Goal: Find specific page/section: Find specific page/section

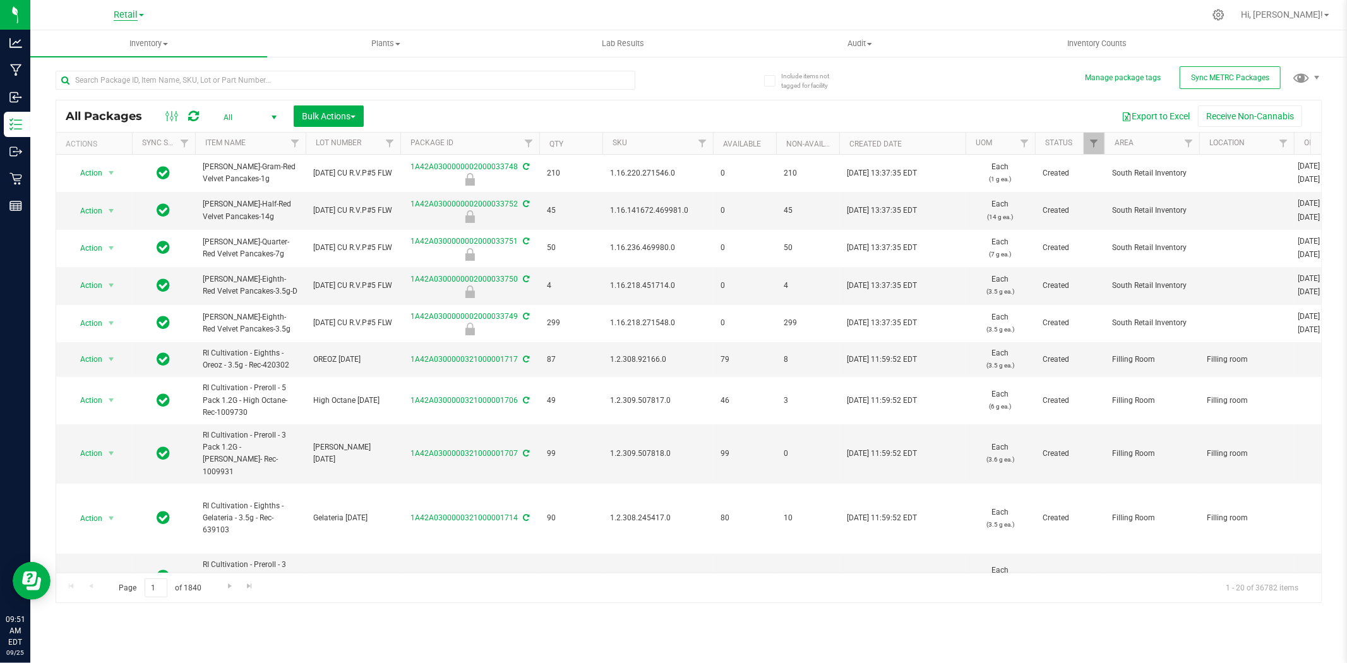
drag, startPoint x: 109, startPoint y: 13, endPoint x: 121, endPoint y: 16, distance: 12.4
click at [109, 13] on div "Retail Cultivation Retail" at bounding box center [129, 15] width 184 height 20
click at [128, 20] on span "Retail" at bounding box center [126, 14] width 24 height 11
click at [142, 40] on link "Cultivation" at bounding box center [129, 44] width 184 height 17
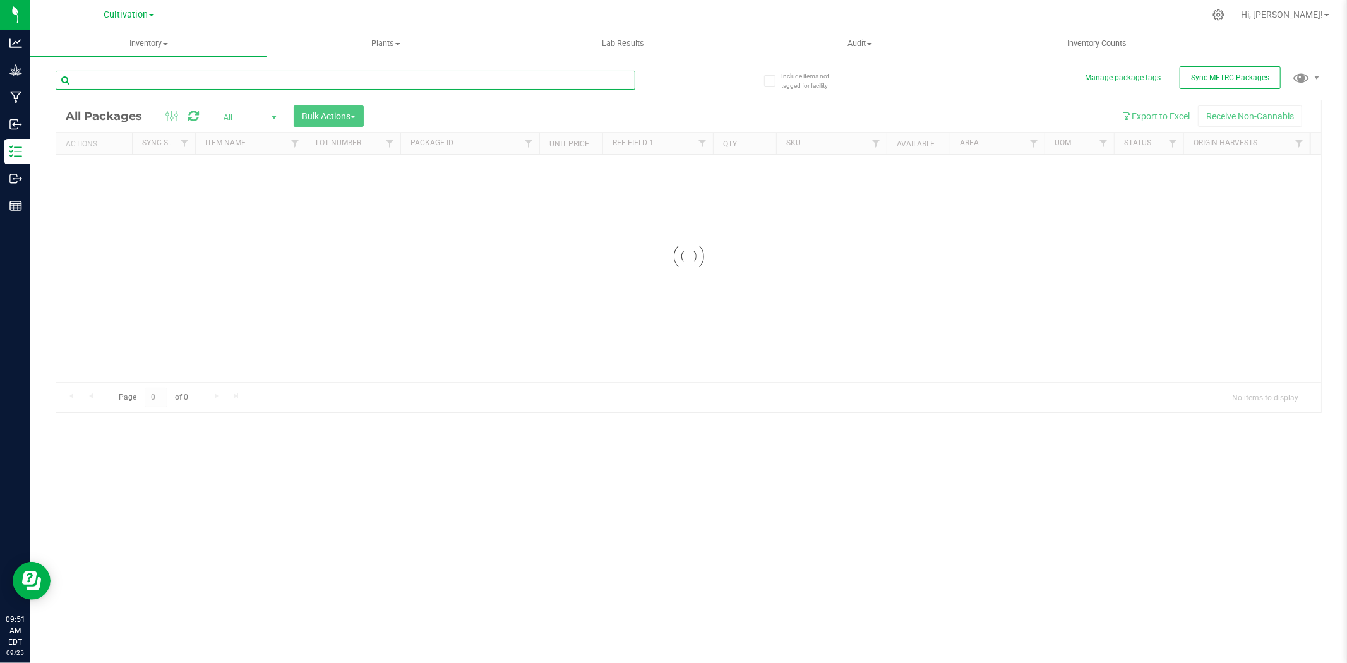
click at [406, 83] on input "text" at bounding box center [346, 80] width 580 height 19
type input "33216"
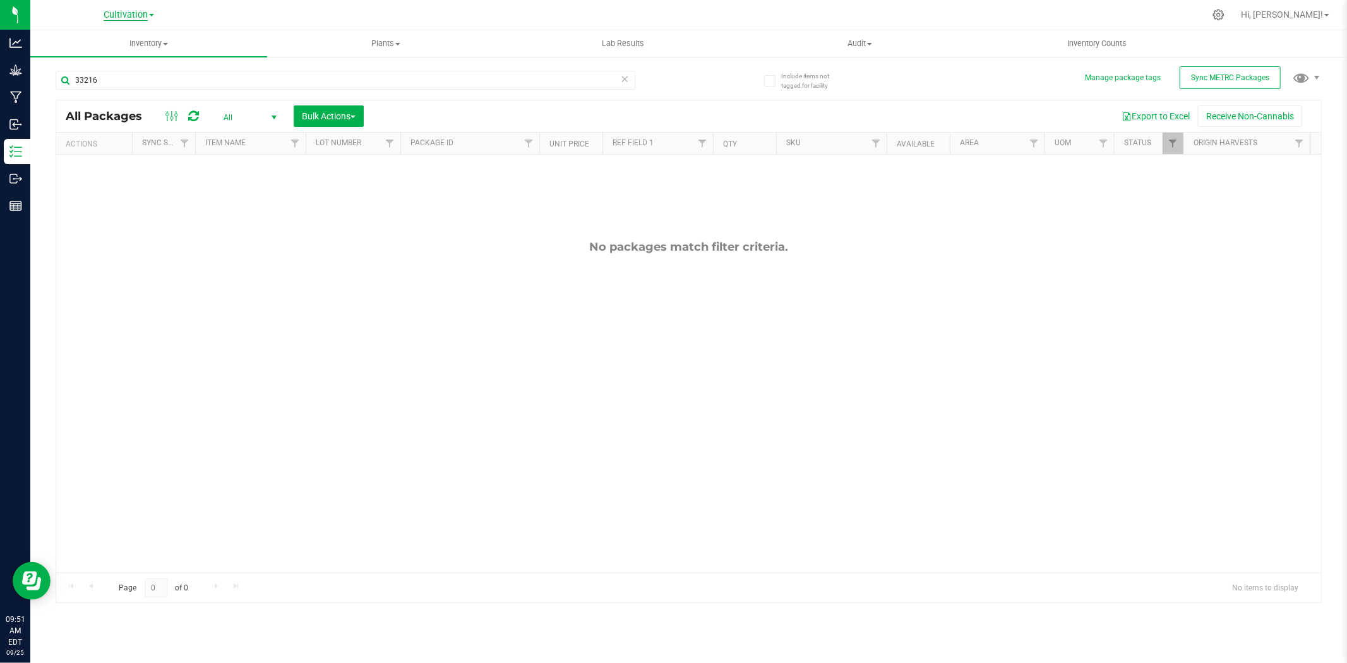
click at [117, 16] on span "Cultivation" at bounding box center [126, 14] width 44 height 11
click at [135, 66] on link "Retail" at bounding box center [129, 61] width 184 height 17
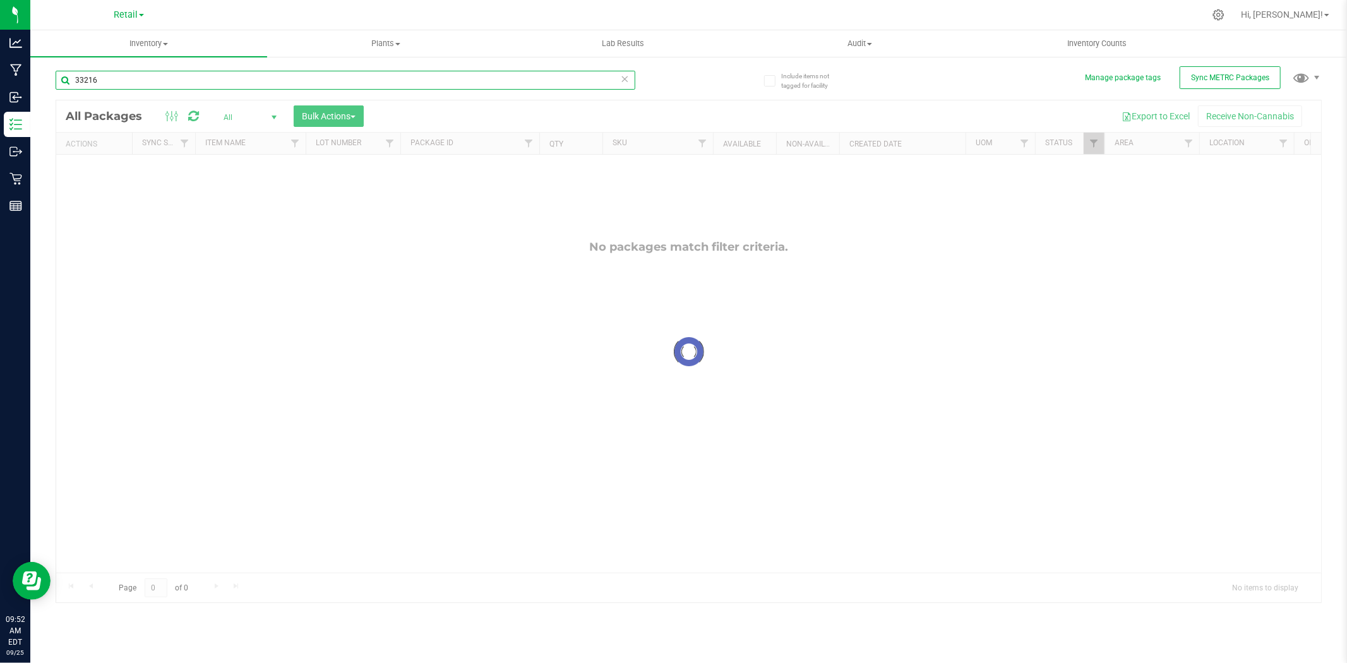
click at [589, 78] on input "33216" at bounding box center [346, 80] width 580 height 19
type input "33247"
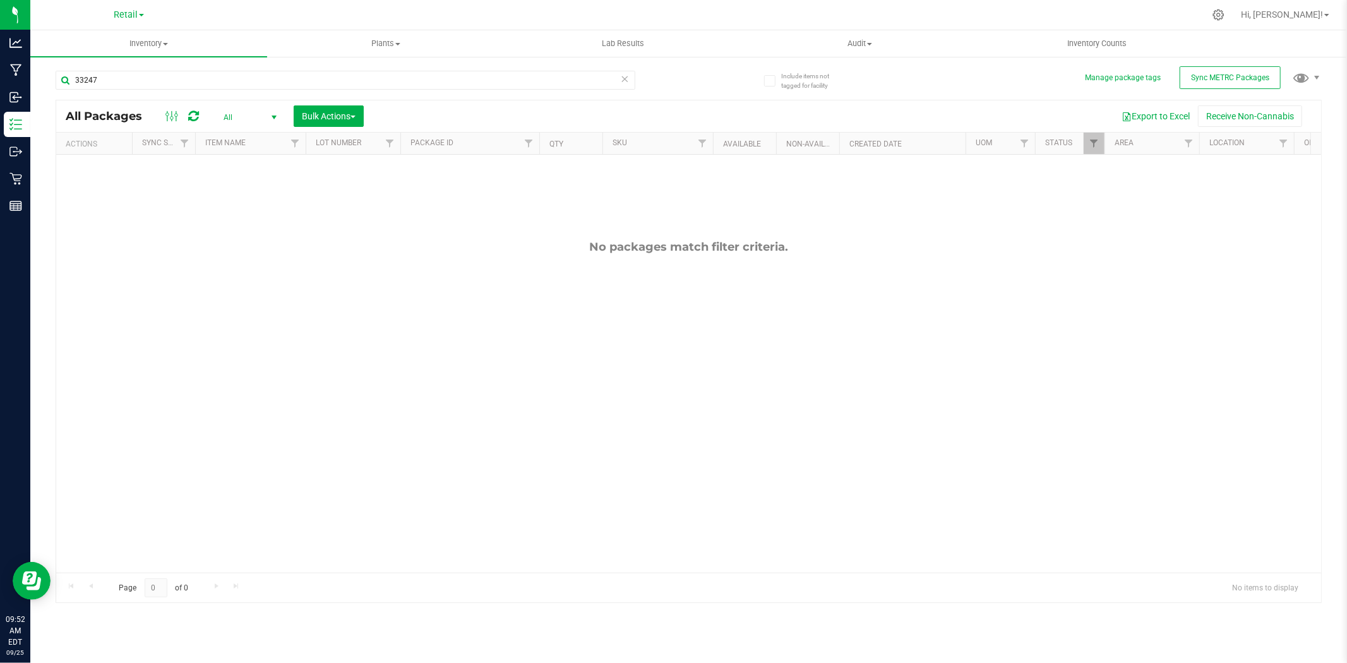
click at [624, 75] on icon at bounding box center [625, 78] width 9 height 15
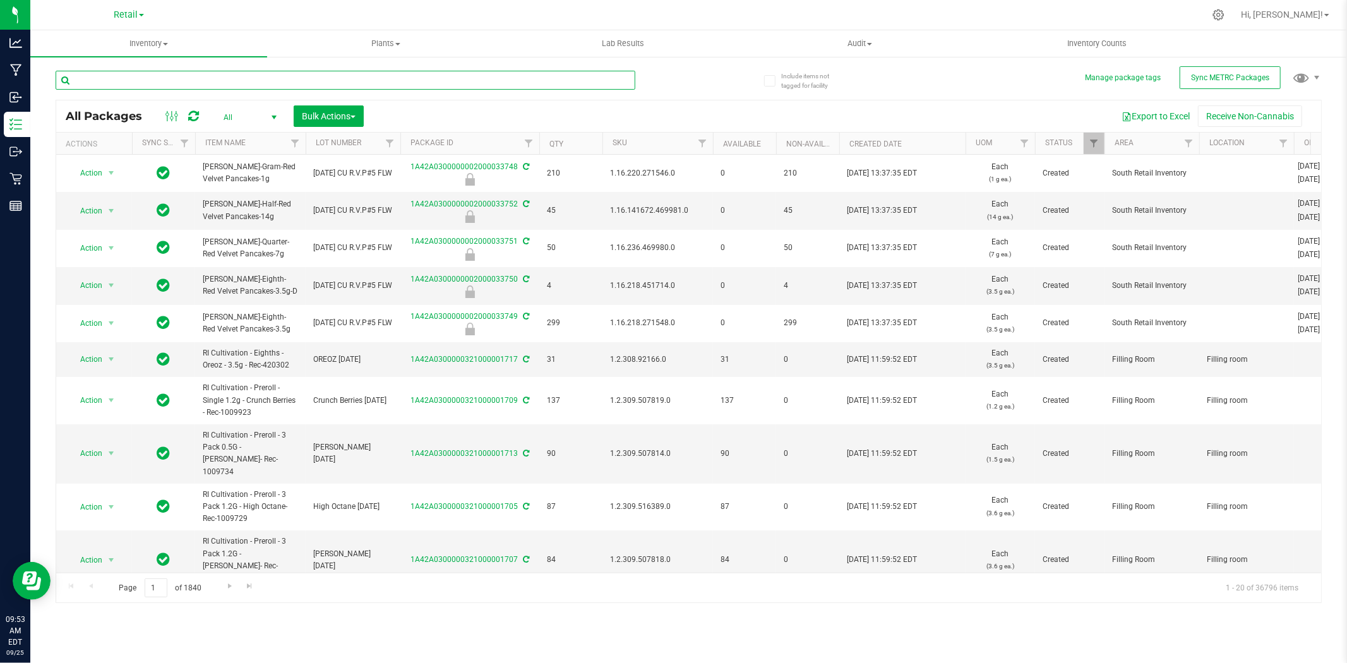
click at [272, 85] on input "text" at bounding box center [346, 80] width 580 height 19
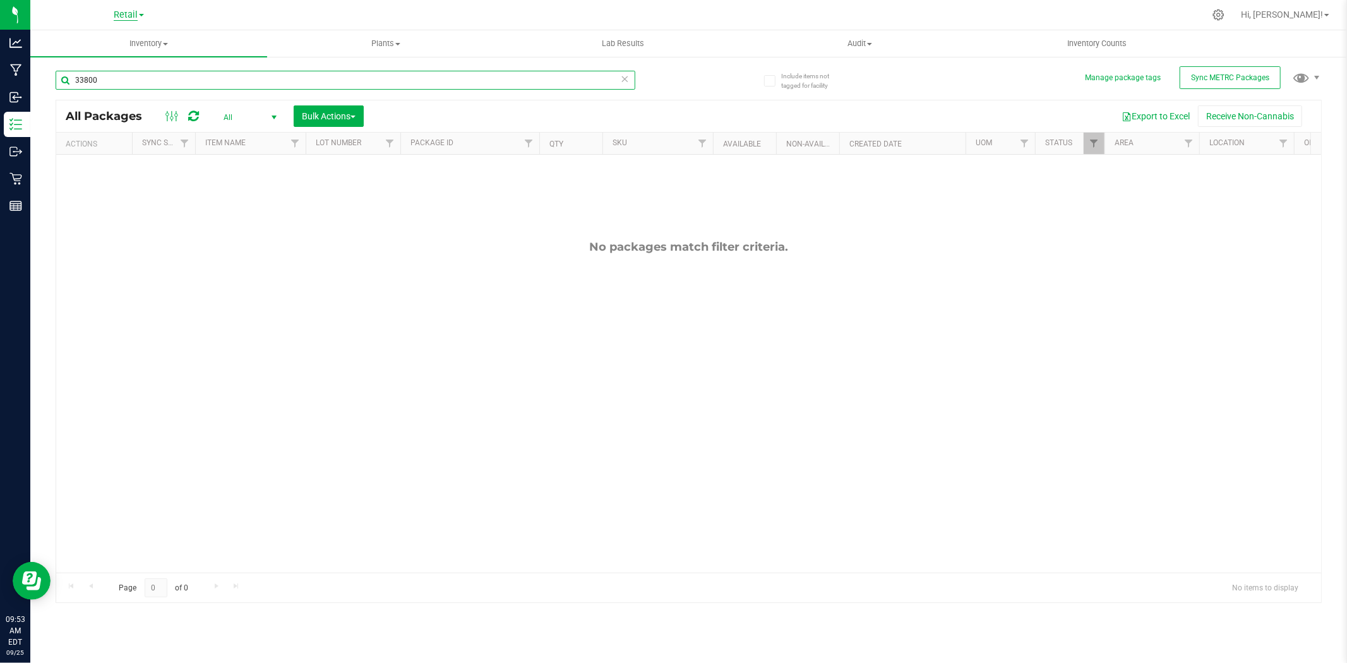
type input "33800"
click at [124, 14] on span "Retail" at bounding box center [126, 14] width 24 height 11
click at [147, 44] on link "Cultivation" at bounding box center [129, 44] width 184 height 17
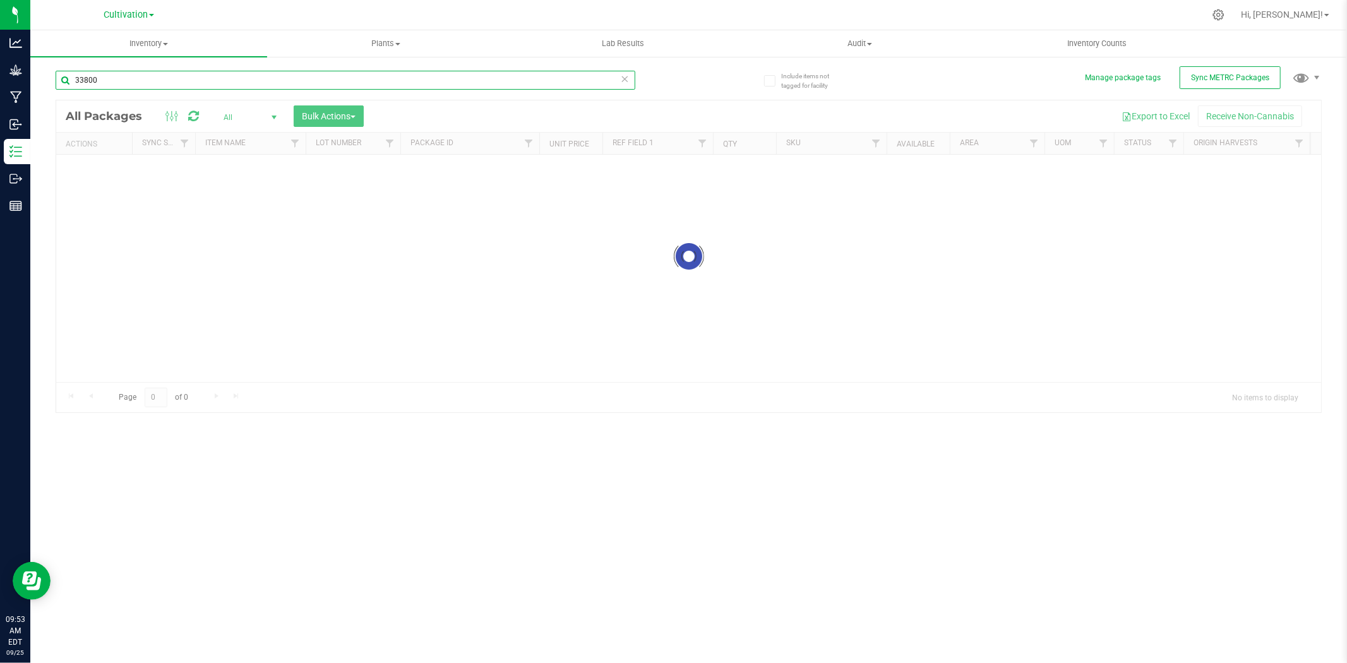
click at [319, 87] on input "33800" at bounding box center [346, 80] width 580 height 19
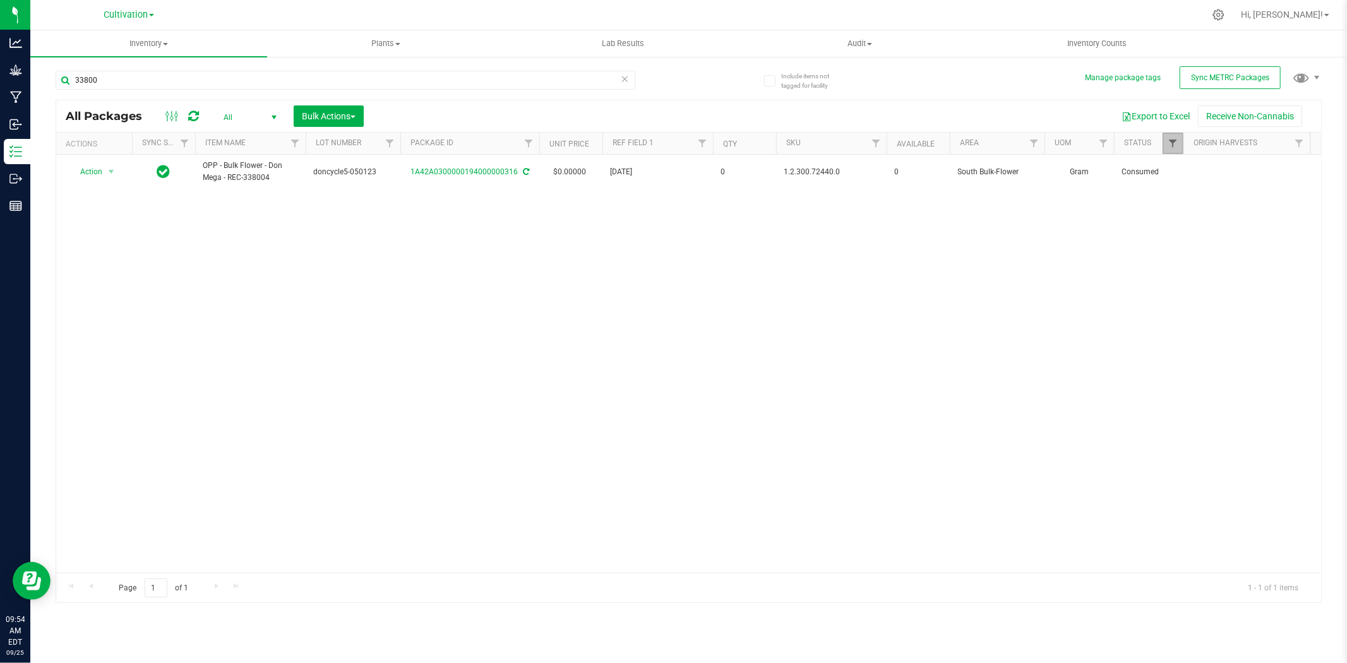
click at [1170, 142] on span "Filter" at bounding box center [1173, 143] width 10 height 10
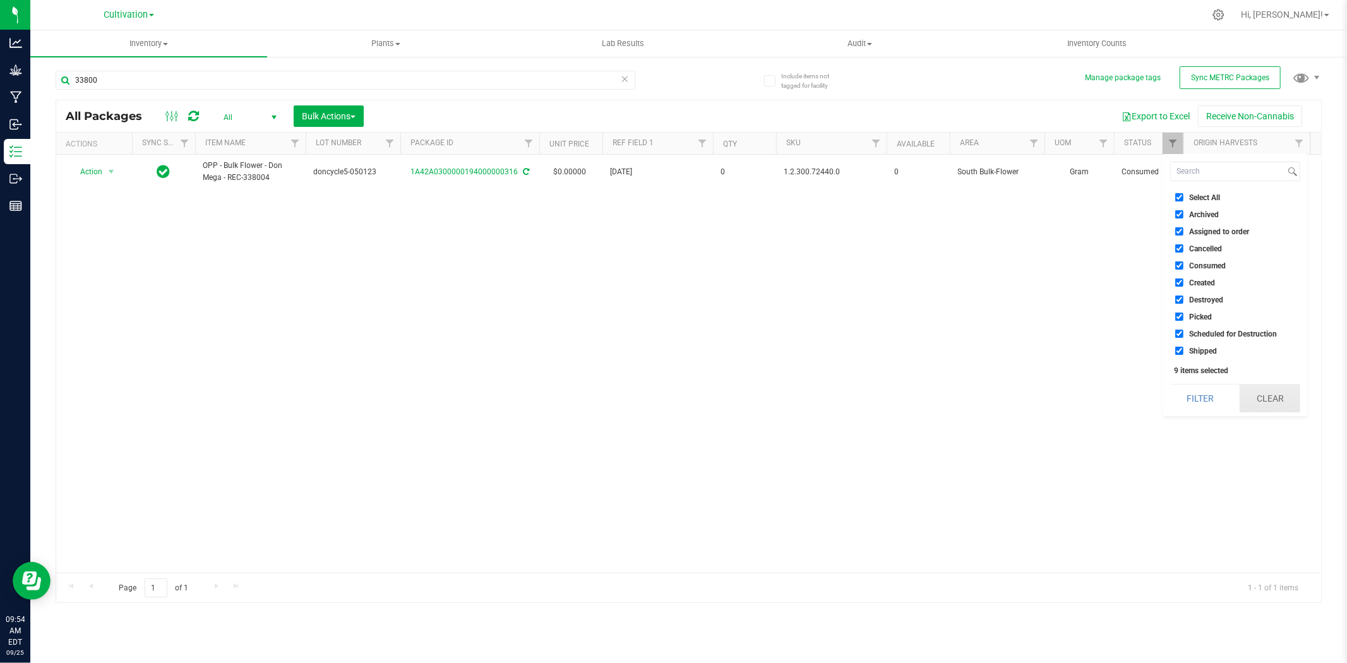
click at [1270, 399] on button "Clear" at bounding box center [1270, 399] width 61 height 28
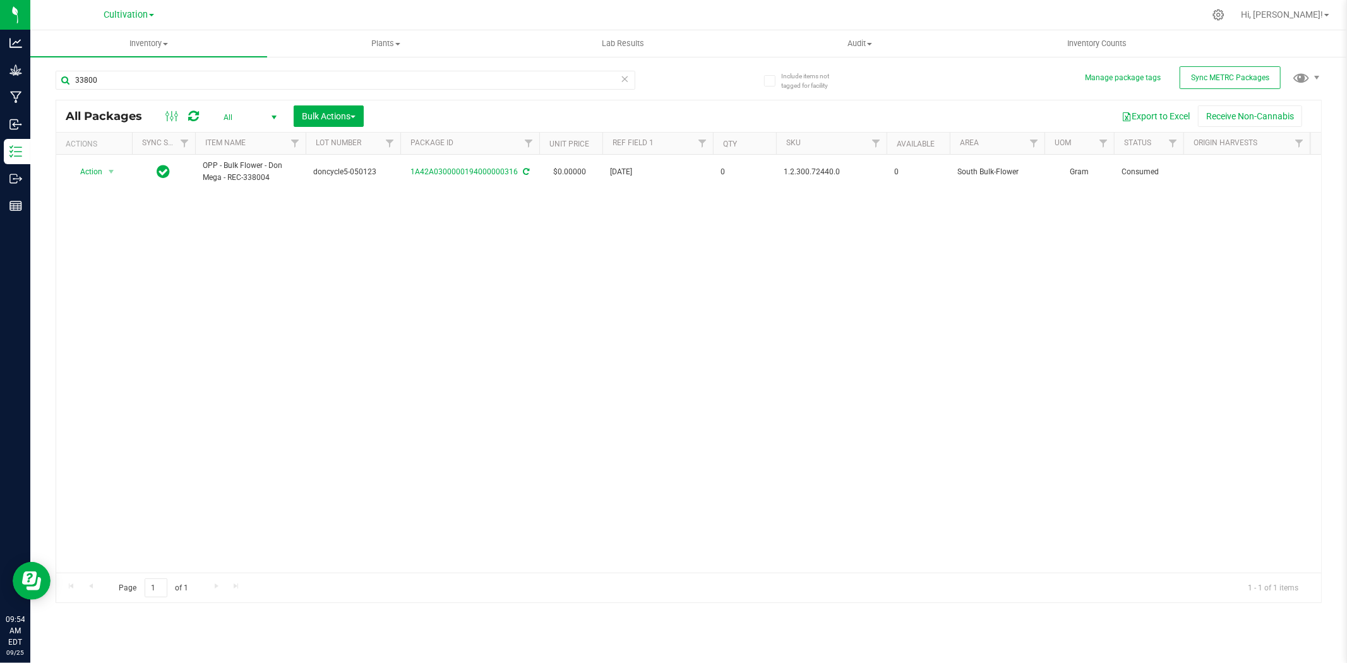
click at [626, 82] on icon at bounding box center [625, 78] width 9 height 15
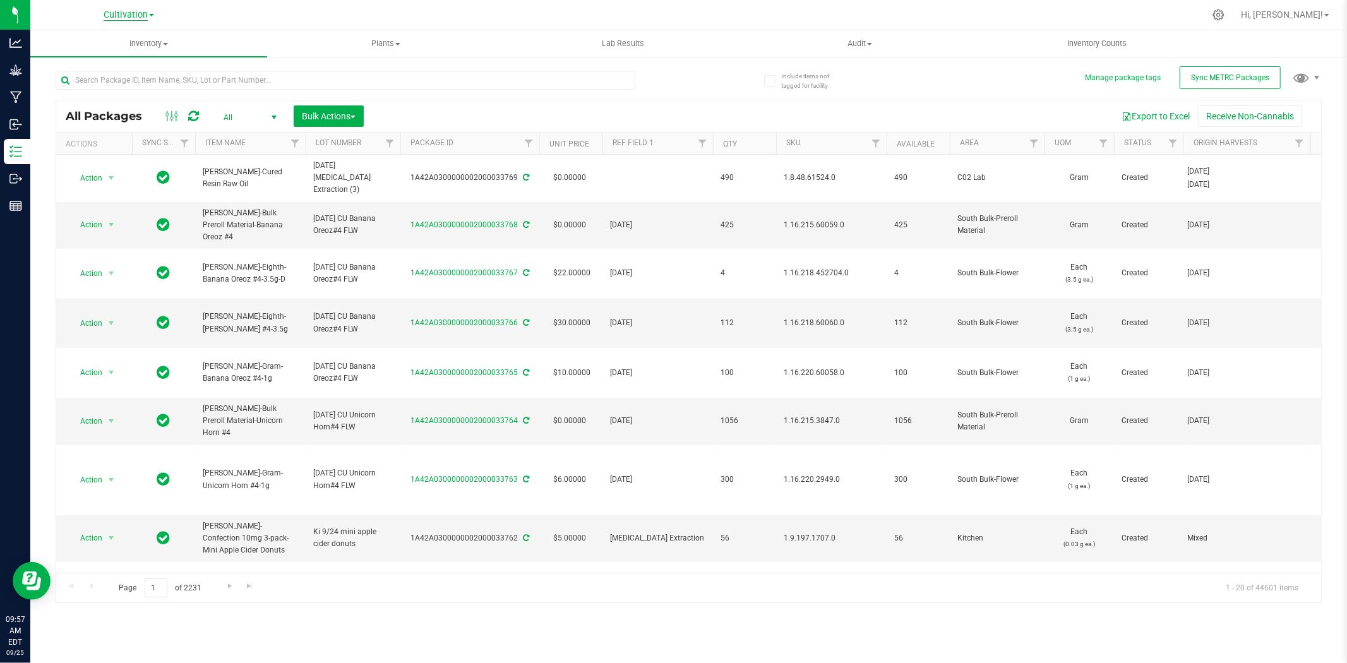
click at [140, 13] on span "Cultivation" at bounding box center [126, 14] width 44 height 11
click at [133, 69] on ul "Cultivation Retail" at bounding box center [129, 53] width 184 height 56
click at [133, 13] on span "Cultivation" at bounding box center [126, 14] width 44 height 11
click at [140, 61] on link "Retail" at bounding box center [129, 61] width 184 height 17
